Goal: Task Accomplishment & Management: Manage account settings

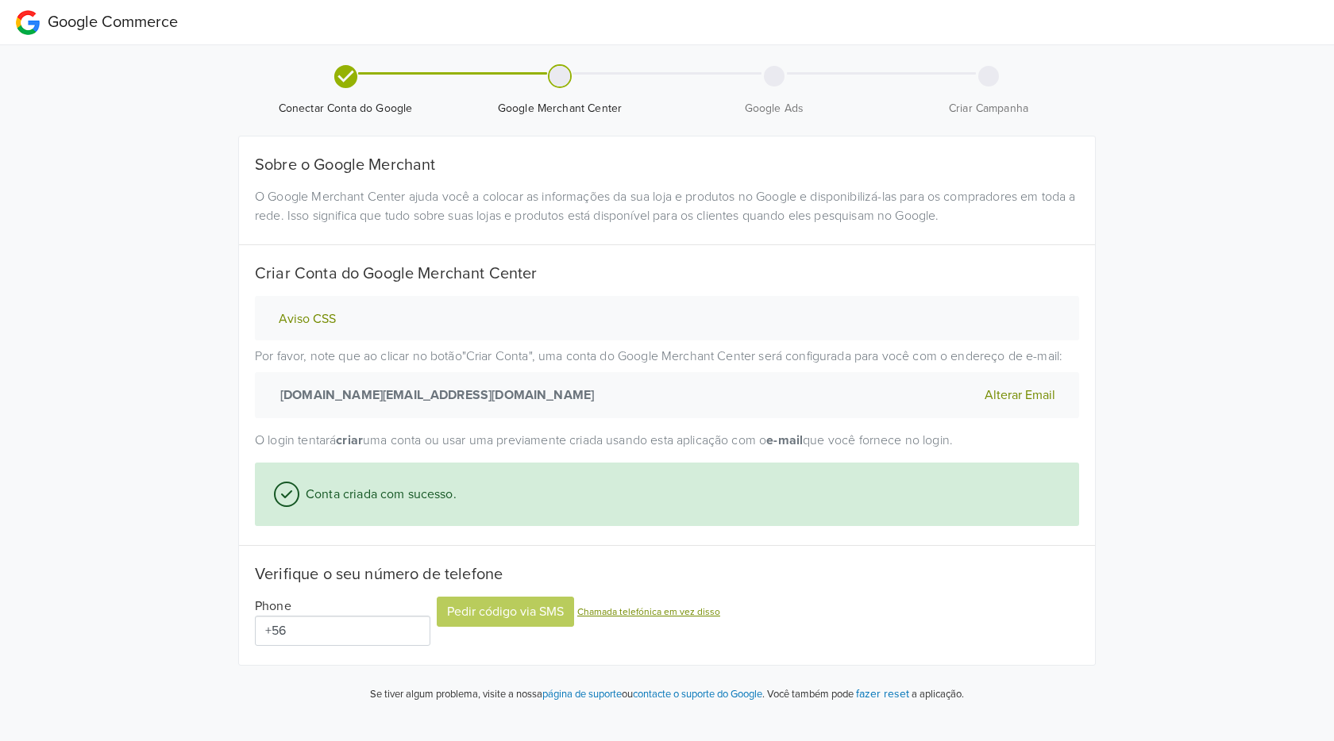
drag, startPoint x: 371, startPoint y: 372, endPoint x: 307, endPoint y: 319, distance: 82.8
click at [354, 361] on p "Por favor, note que ao clicar no botão " Criar Conta " , uma conta do Google Me…" at bounding box center [667, 382] width 824 height 71
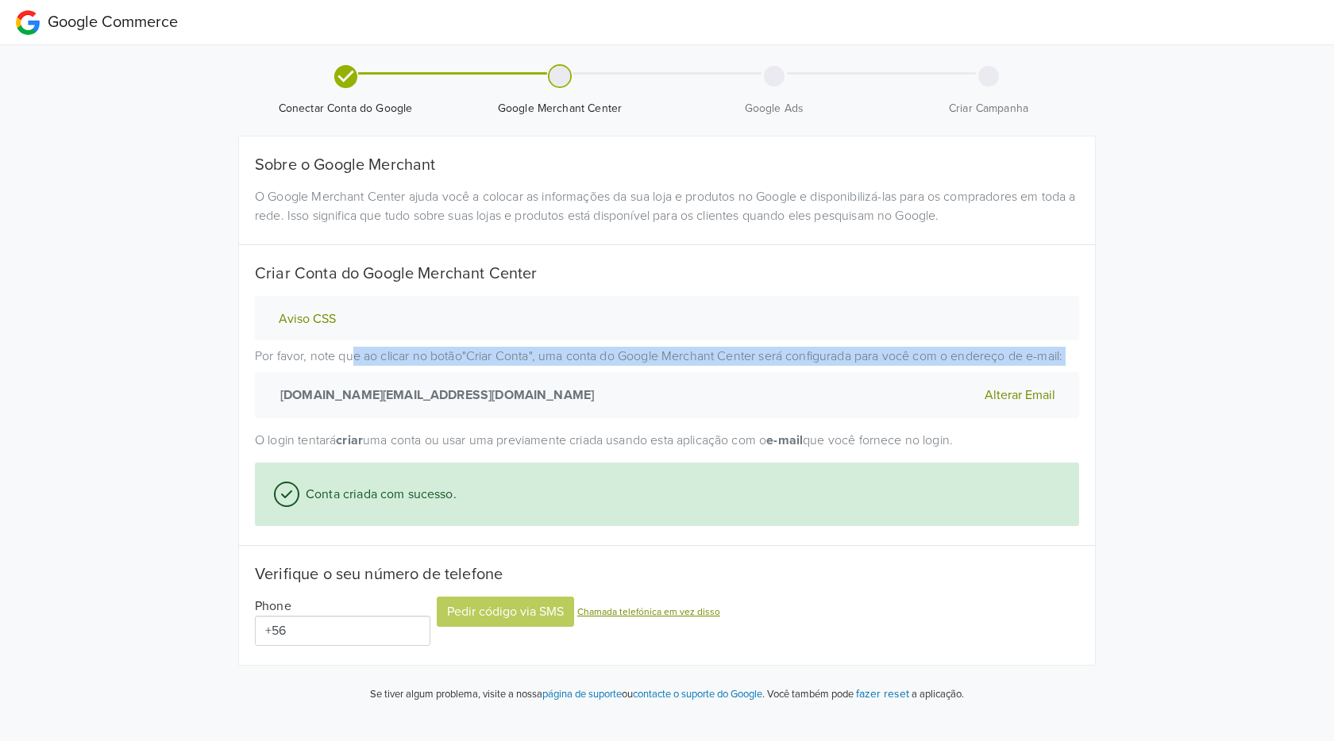
click at [308, 316] on button "Aviso CSS" at bounding box center [307, 319] width 67 height 17
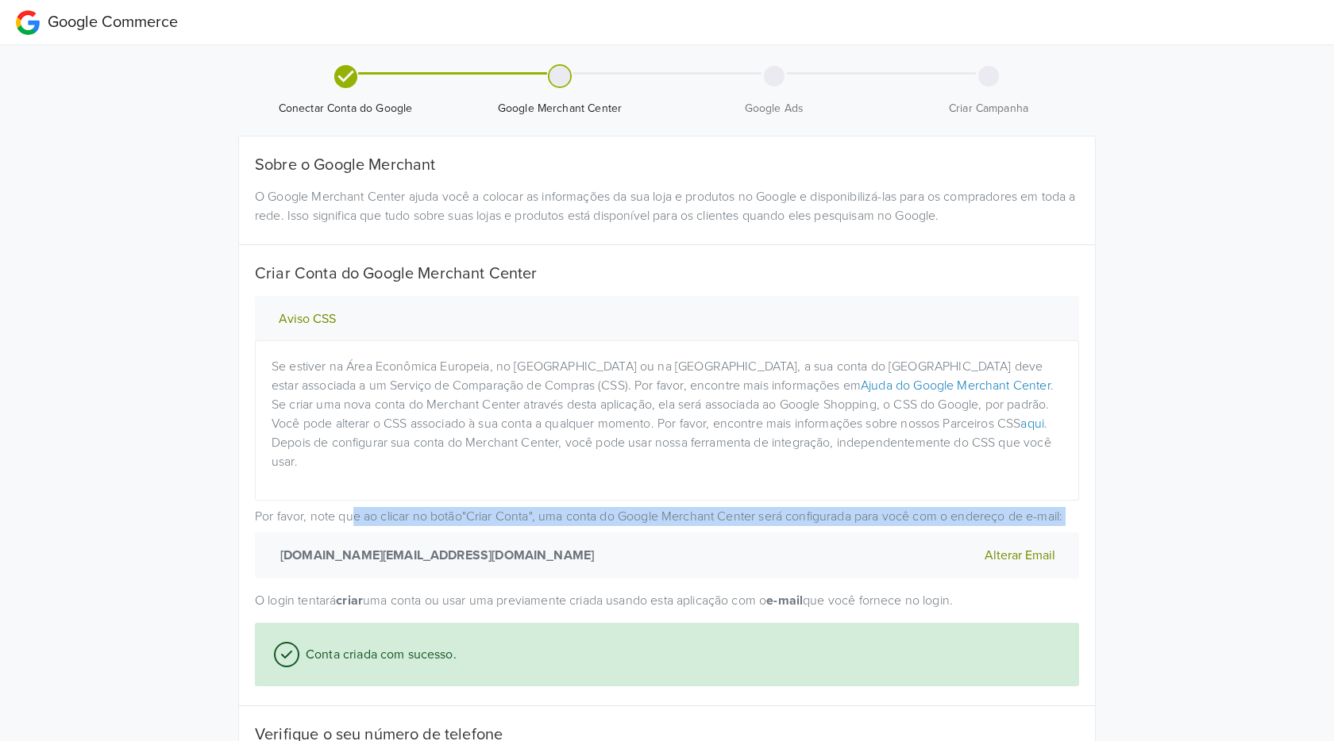
click at [307, 316] on button "Aviso CSS" at bounding box center [307, 319] width 67 height 17
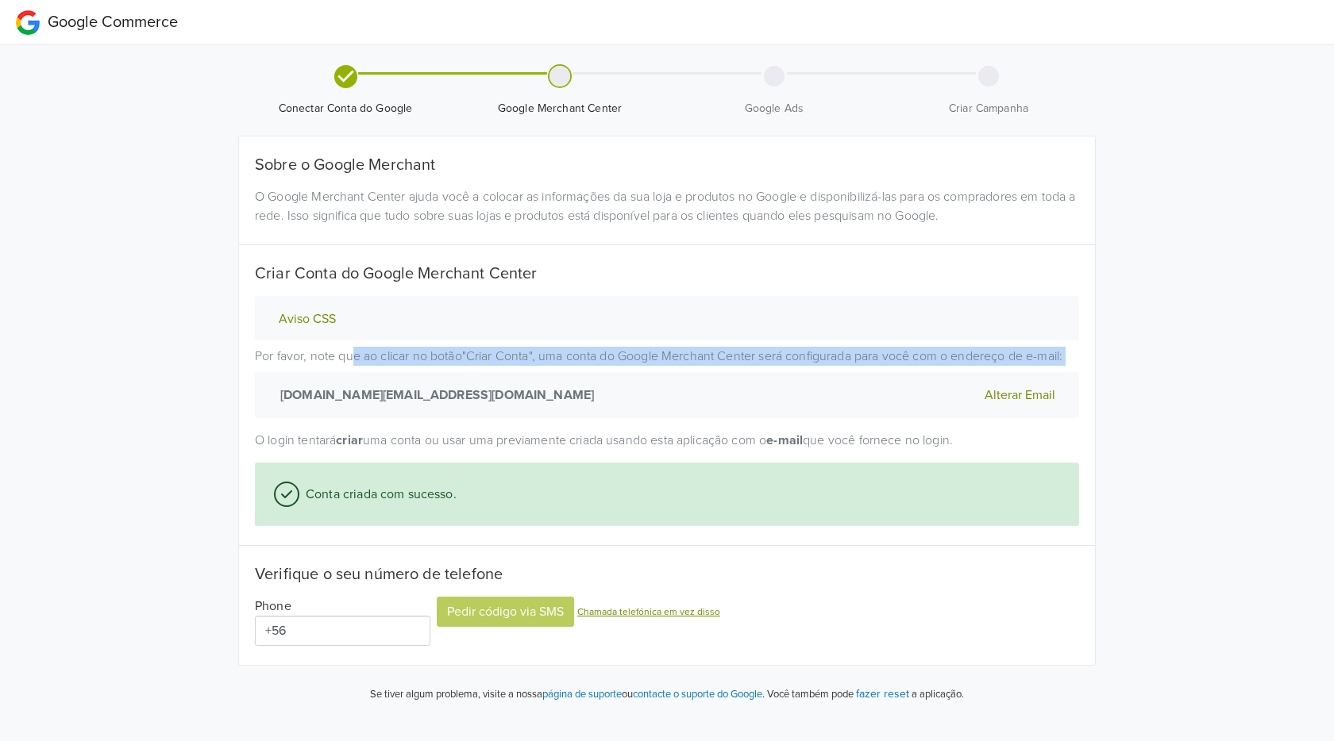
click at [466, 360] on p "Por favor, note que ao clicar no botão " Criar Conta " , uma conta do Google Me…" at bounding box center [667, 382] width 824 height 71
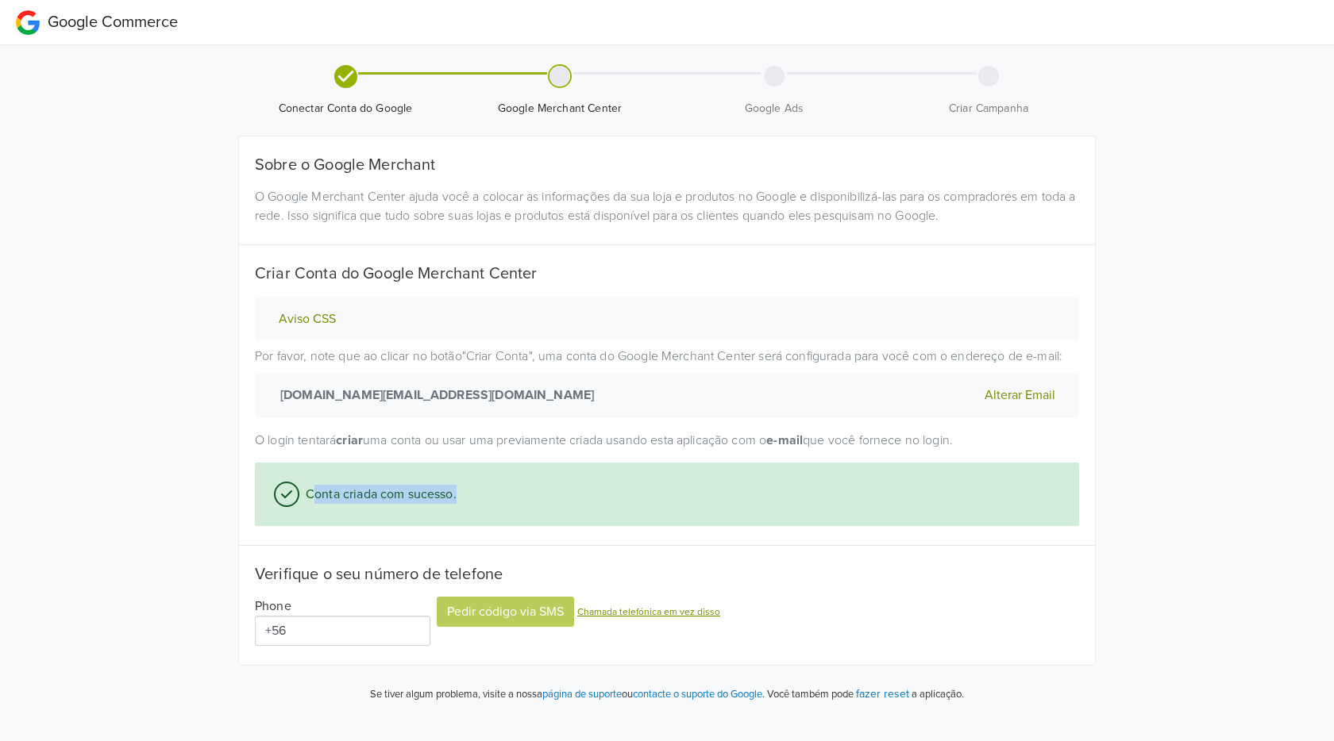
drag, startPoint x: 315, startPoint y: 499, endPoint x: 537, endPoint y: 510, distance: 222.5
click at [521, 495] on div "Conta criada com sucesso." at bounding box center [667, 495] width 824 height 64
click at [570, 541] on div "Sobre o Google Merchant O Google Merchant Center ajuda você a colocar as inform…" at bounding box center [667, 401] width 824 height 491
click at [783, 417] on div "Alterar Email" at bounding box center [873, 395] width 412 height 46
